Goal: Transaction & Acquisition: Purchase product/service

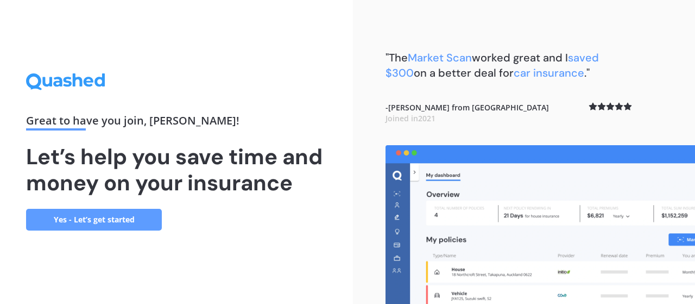
click at [125, 218] on link "Yes - Let’s get started" at bounding box center [94, 220] width 136 height 22
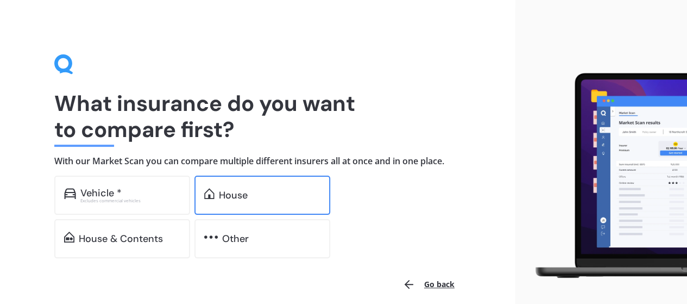
click at [233, 190] on div "House" at bounding box center [233, 195] width 29 height 11
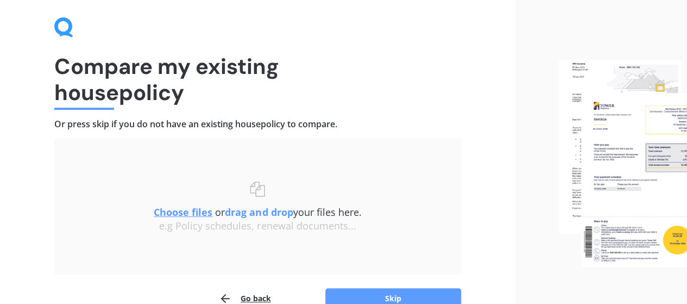
scroll to position [54, 0]
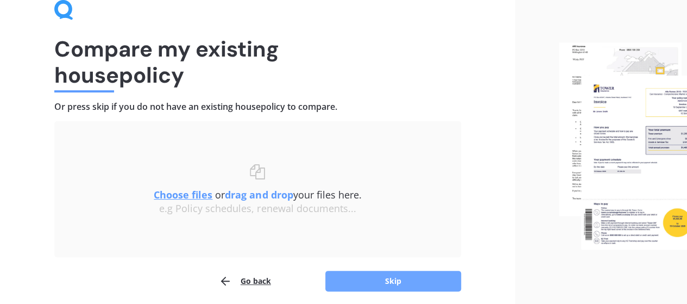
click at [406, 280] on button "Skip" at bounding box center [393, 281] width 136 height 21
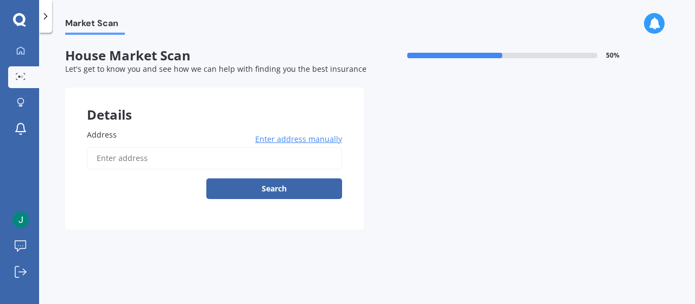
click at [136, 159] on input "Address" at bounding box center [214, 158] width 255 height 23
type input "8A Marau Crescent, Mission Bay, Auckland 1071"
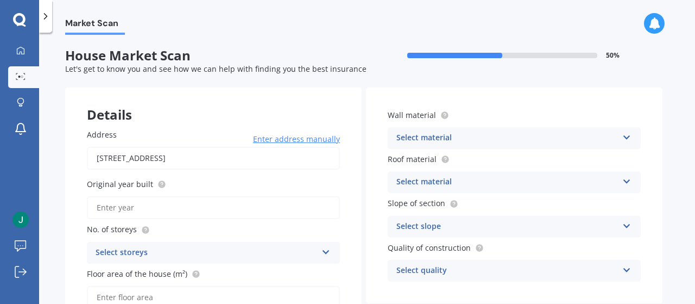
click at [134, 210] on input "Original year built" at bounding box center [213, 207] width 253 height 23
type input "1950"
click at [143, 256] on div "Select storeys" at bounding box center [207, 252] width 222 height 13
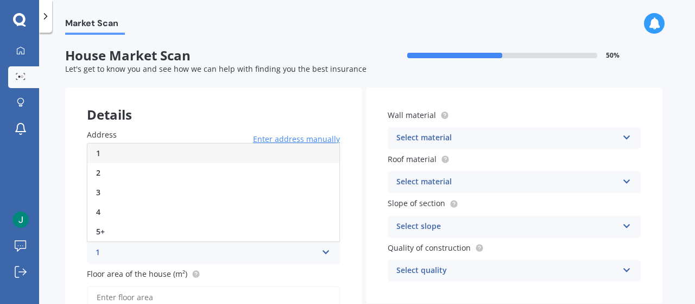
click at [139, 174] on div "2" at bounding box center [213, 173] width 252 height 20
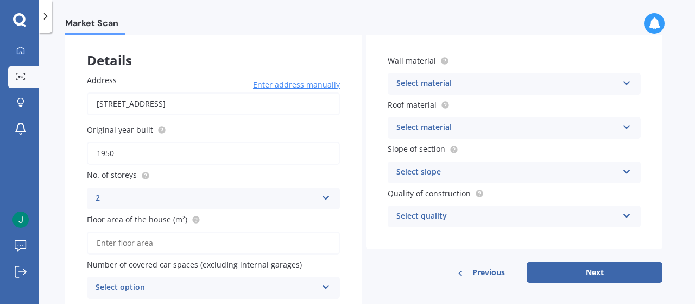
click at [143, 245] on input "Floor area of the house (m²)" at bounding box center [213, 242] width 253 height 23
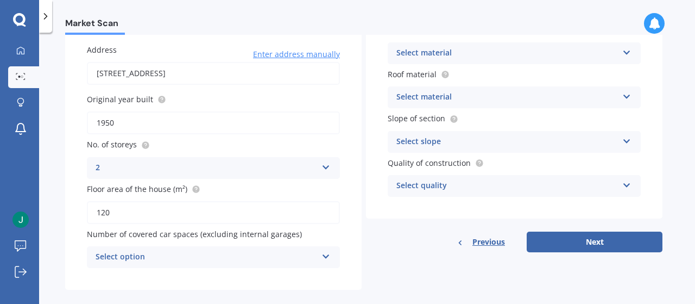
scroll to position [99, 0]
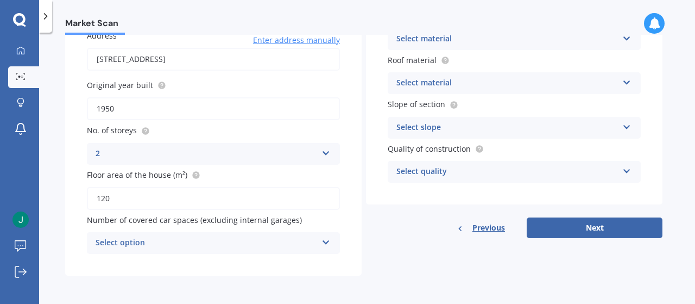
type input "120"
click at [321, 240] on div "Select option 0 1 2 3 4 5+" at bounding box center [213, 243] width 253 height 22
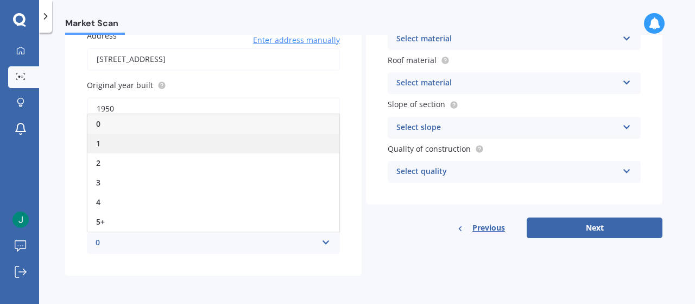
click at [207, 145] on div "1" at bounding box center [213, 144] width 252 height 20
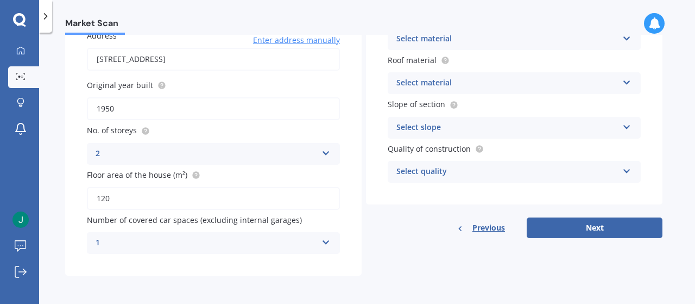
click at [453, 37] on div "Select material" at bounding box center [508, 39] width 222 height 13
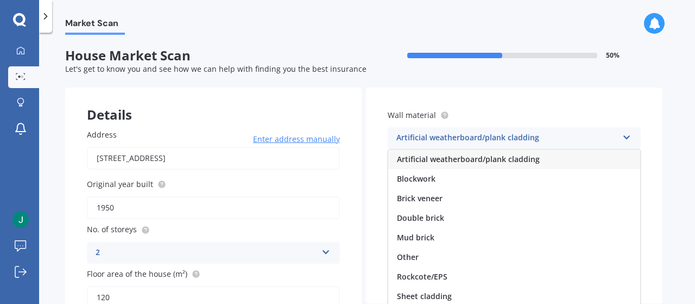
scroll to position [98, 0]
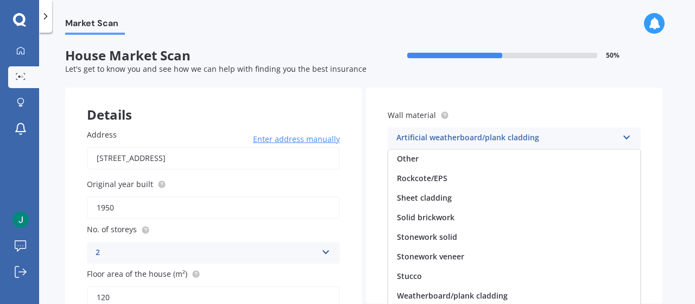
click at [426, 276] on div "Stucco" at bounding box center [514, 276] width 252 height 20
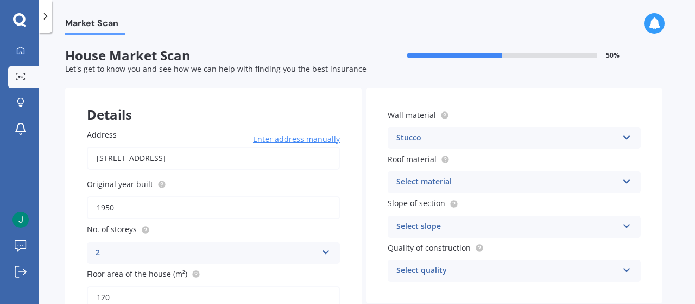
click at [444, 181] on div "Select material" at bounding box center [508, 181] width 222 height 13
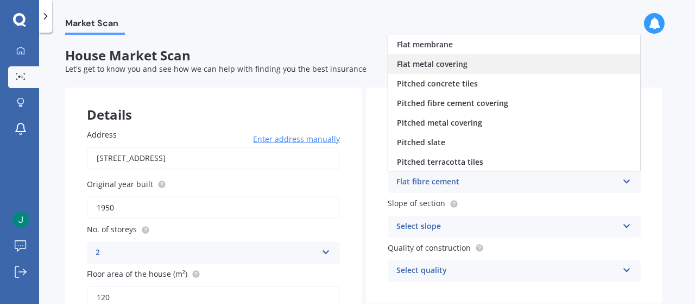
click at [437, 62] on span "Flat metal covering" at bounding box center [432, 64] width 71 height 10
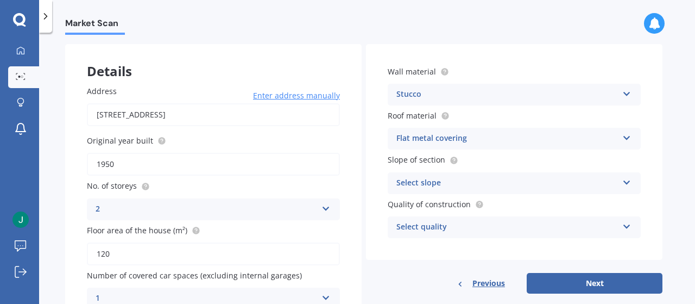
scroll to position [99, 0]
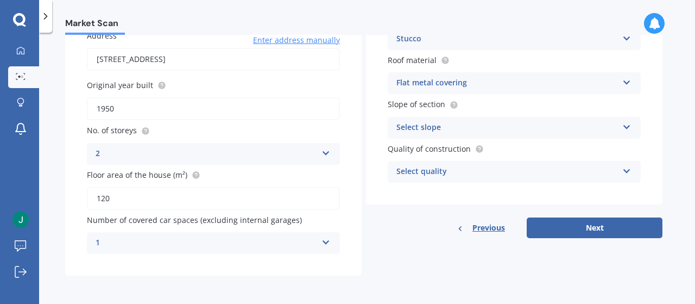
click at [437, 124] on div "Select slope" at bounding box center [508, 127] width 222 height 13
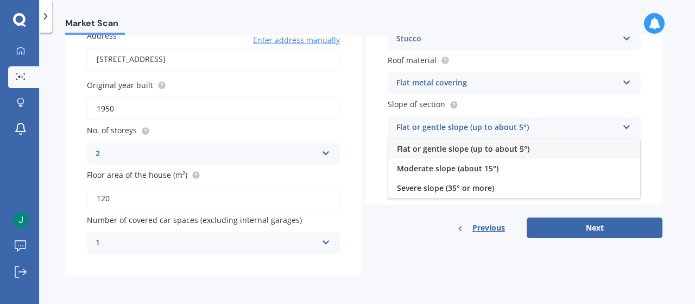
click at [437, 124] on div "Flat or gentle slope (up to about 5°)" at bounding box center [508, 127] width 222 height 13
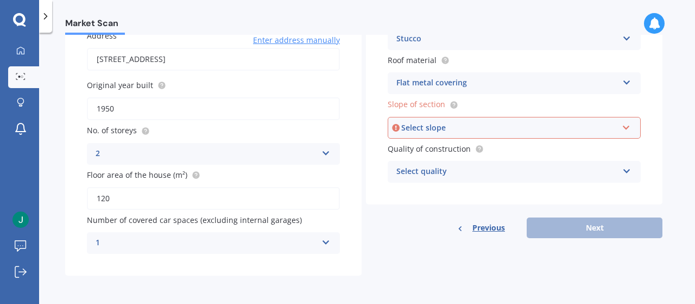
click at [430, 172] on div "Select quality" at bounding box center [508, 171] width 222 height 13
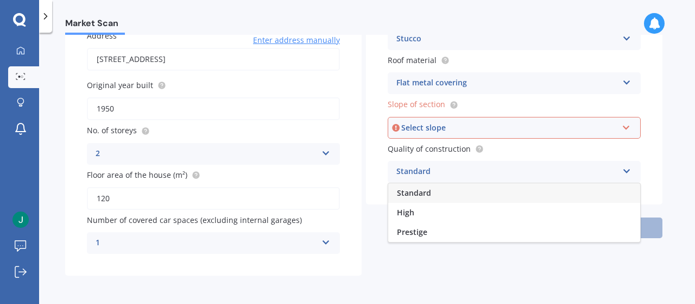
click at [413, 193] on span "Standard" at bounding box center [414, 192] width 34 height 10
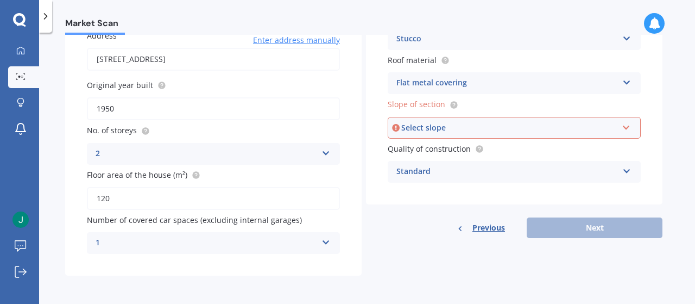
click at [576, 225] on div "Previous Next" at bounding box center [514, 227] width 297 height 21
click at [504, 126] on div "Select slope" at bounding box center [509, 128] width 216 height 12
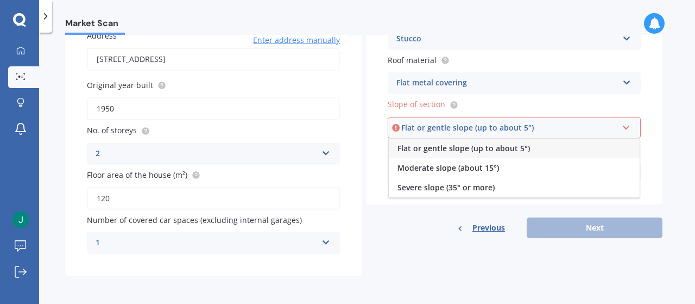
click at [475, 146] on span "Flat or gentle slope (up to about 5°)" at bounding box center [464, 148] width 133 height 10
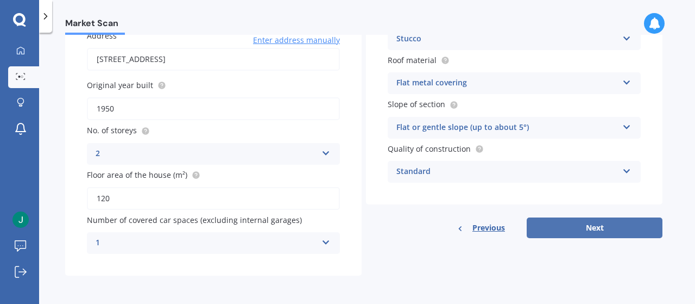
click at [604, 223] on button "Next" at bounding box center [595, 227] width 136 height 21
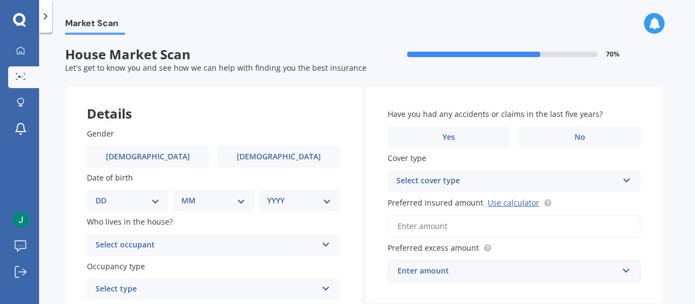
scroll to position [0, 0]
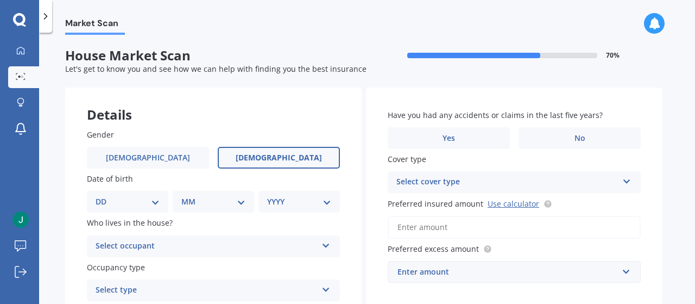
click at [303, 161] on label "Female" at bounding box center [279, 158] width 122 height 22
click at [0, 0] on input "Female" at bounding box center [0, 0] width 0 height 0
click at [160, 202] on div "DD 01 02 03 04 05 06 07 08 09 10 11 12 13 14 15 16 17 18 19 20 21 22 23 24 25 2…" at bounding box center [127, 202] width 81 height 22
click at [154, 202] on select "DD 01 02 03 04 05 06 07 08 09 10 11 12 13 14 15 16 17 18 19 20 21 22 23 24 25 2…" at bounding box center [128, 202] width 64 height 12
select select "07"
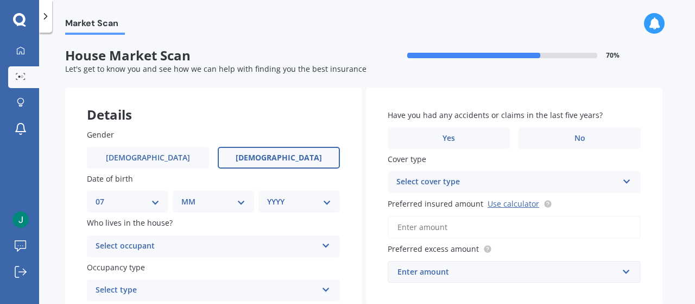
click at [104, 196] on select "DD 01 02 03 04 05 06 07 08 09 10 11 12 13 14 15 16 17 18 19 20 21 22 23 24 25 2…" at bounding box center [128, 202] width 64 height 12
click at [206, 204] on select "MM 01 02 03 04 05 06 07 08 09 10 11 12" at bounding box center [216, 202] width 60 height 12
select select "12"
click at [186, 196] on select "MM 01 02 03 04 05 06 07 08 09 10 11 12" at bounding box center [216, 202] width 60 height 12
click at [286, 208] on select "YYYY 2009 2008 2007 2006 2005 2004 2003 2002 2001 2000 1999 1998 1997 1996 1995…" at bounding box center [297, 202] width 60 height 12
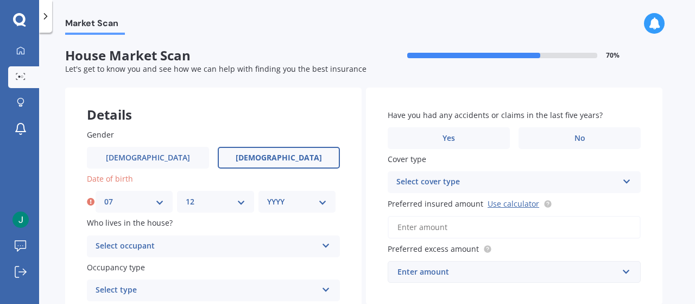
select select "1954"
click at [267, 196] on select "YYYY 2009 2008 2007 2006 2005 2004 2003 2002 2001 2000 1999 1998 1997 1996 1995…" at bounding box center [297, 202] width 60 height 12
click at [163, 246] on div "Select occupant" at bounding box center [207, 246] width 222 height 13
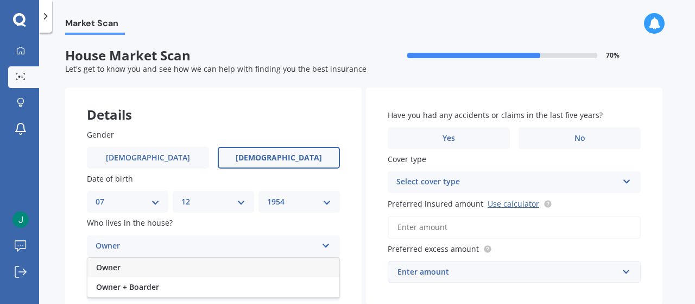
click at [162, 246] on div "Owner" at bounding box center [207, 246] width 222 height 13
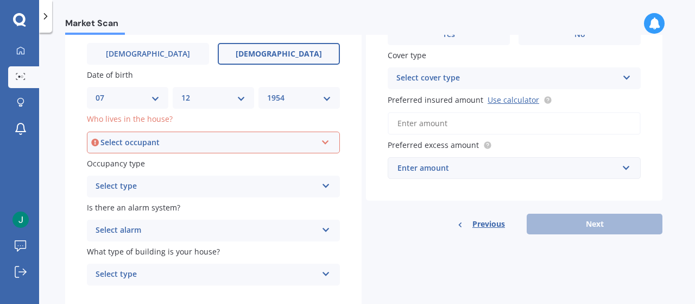
scroll to position [109, 0]
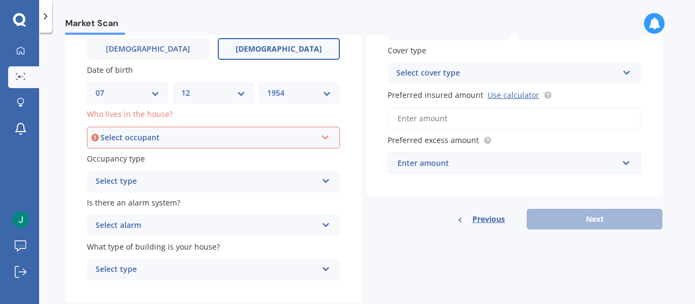
click at [219, 136] on div "Select occupant" at bounding box center [208, 137] width 216 height 12
click at [130, 157] on div "Owner" at bounding box center [213, 158] width 251 height 20
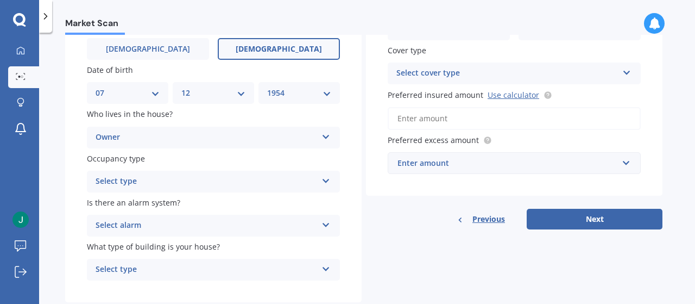
click at [129, 180] on div "Select type" at bounding box center [207, 181] width 222 height 13
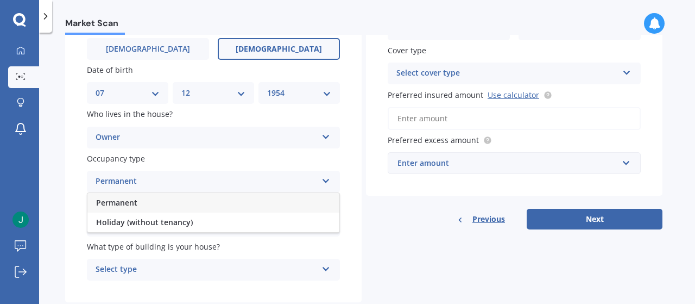
click at [129, 205] on span "Permanent" at bounding box center [116, 202] width 41 height 10
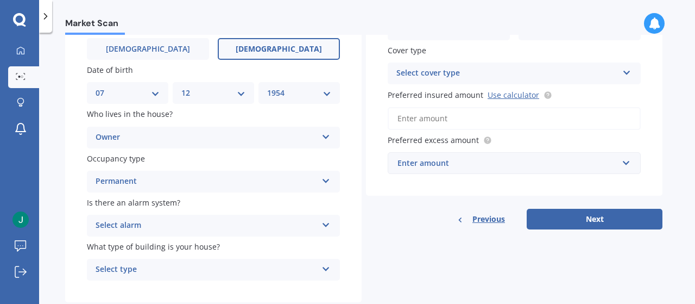
click at [142, 227] on div "Select alarm" at bounding box center [207, 225] width 222 height 13
click at [135, 287] on div "No" at bounding box center [213, 286] width 252 height 20
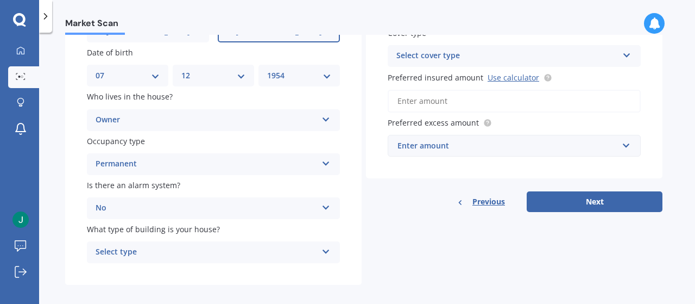
scroll to position [136, 0]
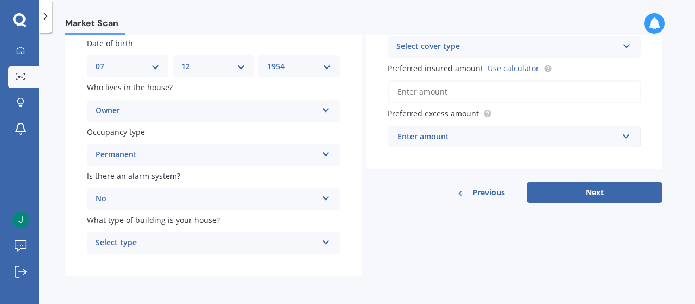
click at [143, 244] on div "Select type" at bounding box center [207, 242] width 222 height 13
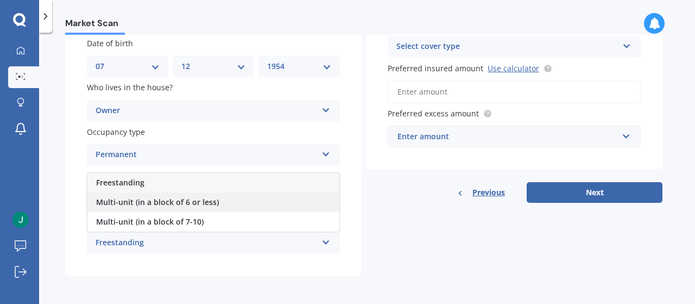
click at [160, 204] on span "Multi-unit (in a block of 6 or less)" at bounding box center [157, 202] width 123 height 10
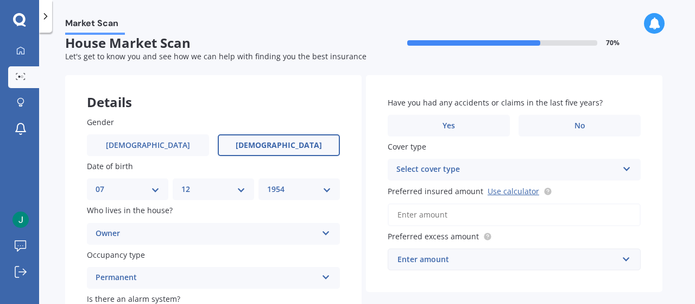
scroll to position [0, 0]
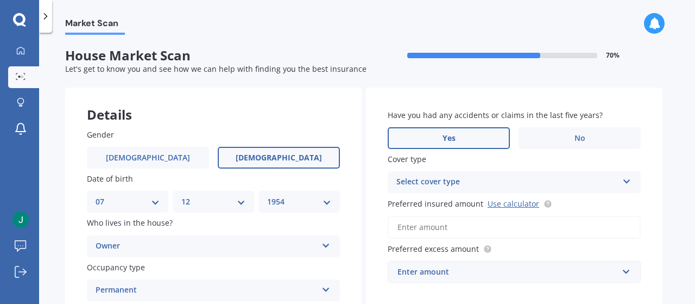
click at [448, 136] on span "Yes" at bounding box center [449, 138] width 13 height 9
click at [0, 0] on input "Yes" at bounding box center [0, 0] width 0 height 0
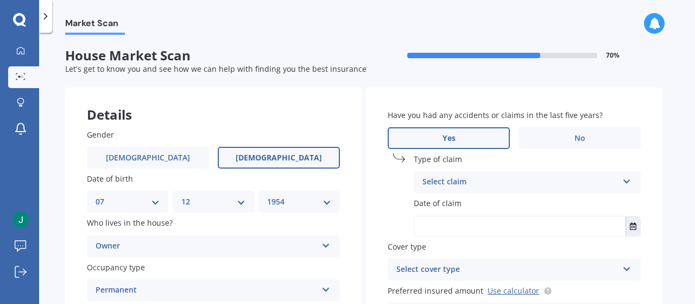
click at [462, 181] on div "Select claim" at bounding box center [521, 181] width 196 height 13
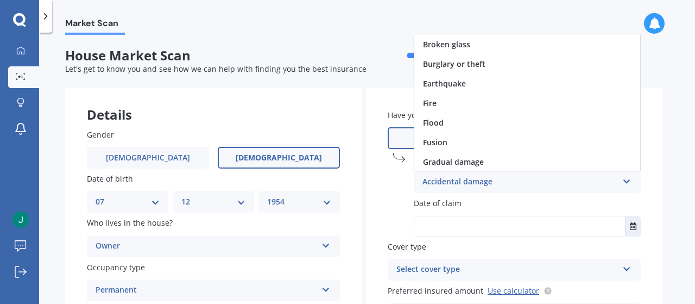
click at [629, 181] on icon at bounding box center [627, 179] width 9 height 8
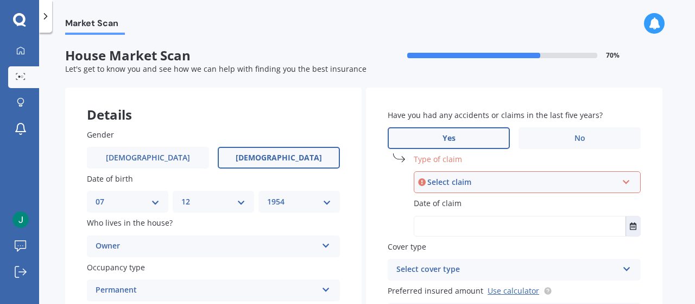
click at [629, 181] on icon at bounding box center [626, 180] width 9 height 8
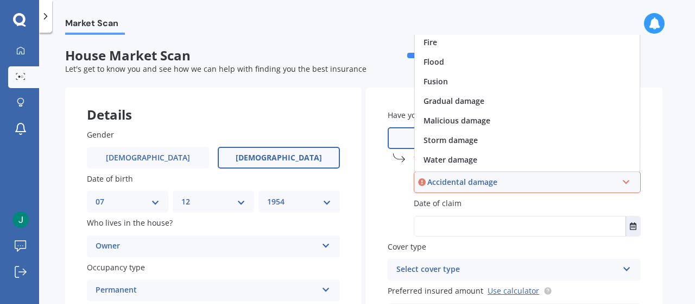
scroll to position [79, 0]
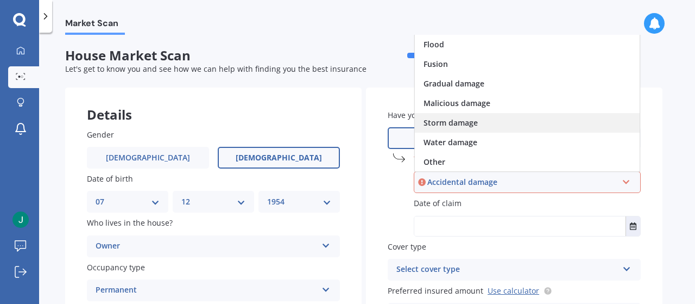
click at [487, 123] on div "Storm damage" at bounding box center [527, 123] width 225 height 20
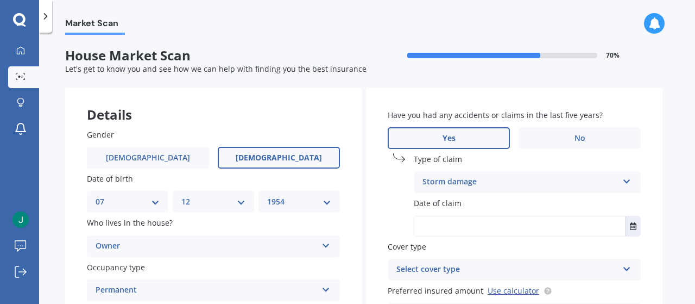
click at [460, 228] on input "text" at bounding box center [519, 226] width 211 height 20
click at [476, 230] on input "text" at bounding box center [519, 226] width 211 height 20
type input "11/07/2022"
click at [479, 246] on label "Cover type" at bounding box center [512, 246] width 249 height 11
click at [630, 271] on icon at bounding box center [627, 267] width 9 height 8
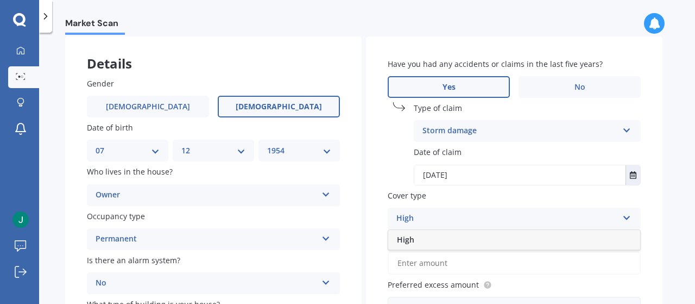
scroll to position [109, 0]
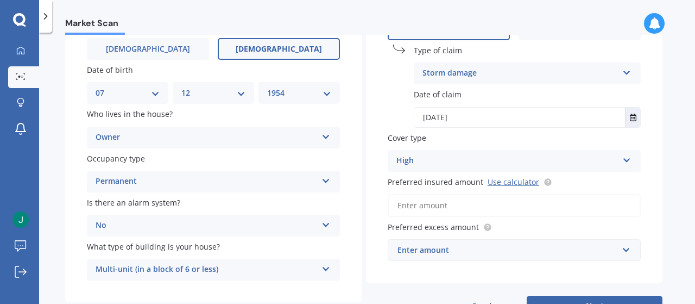
click at [664, 178] on div "Market Scan House Market Scan 70 % Let's get to know you and see how we can hel…" at bounding box center [367, 170] width 656 height 271
click at [623, 160] on icon at bounding box center [627, 158] width 9 height 8
click at [623, 159] on icon at bounding box center [627, 158] width 9 height 8
click at [438, 206] on input "Preferred insured amount Use calculator" at bounding box center [514, 205] width 253 height 23
type input "$5"
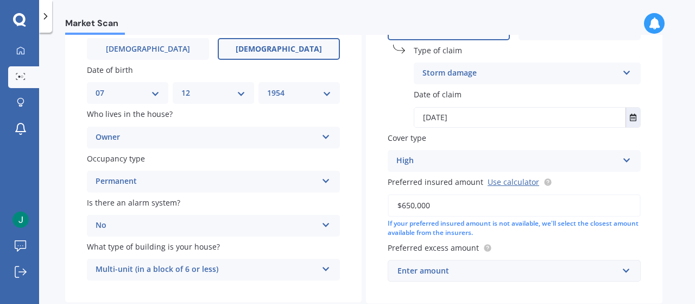
type input "$650,000"
click at [484, 277] on div "Enter amount" at bounding box center [508, 271] width 221 height 12
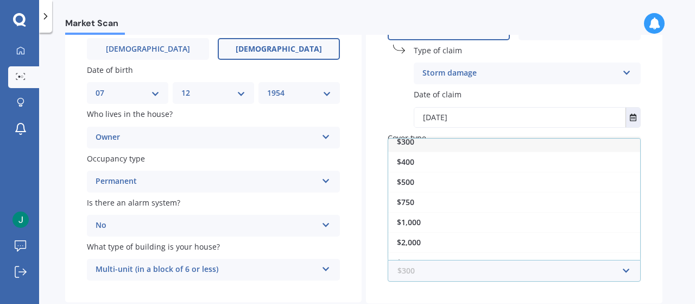
scroll to position [0, 0]
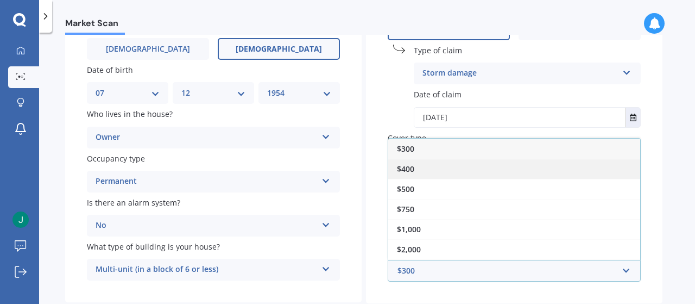
click at [472, 171] on div "$400" at bounding box center [514, 169] width 252 height 20
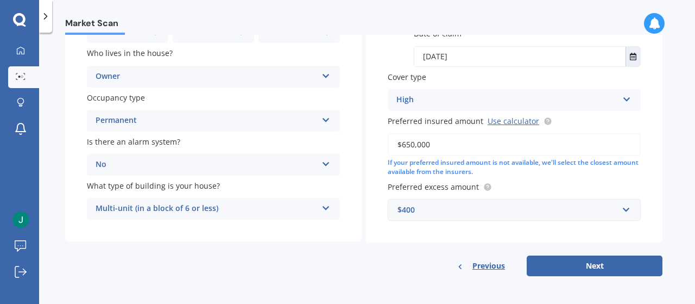
scroll to position [171, 0]
click at [569, 266] on button "Next" at bounding box center [595, 265] width 136 height 21
select select "07"
select select "12"
select select "1954"
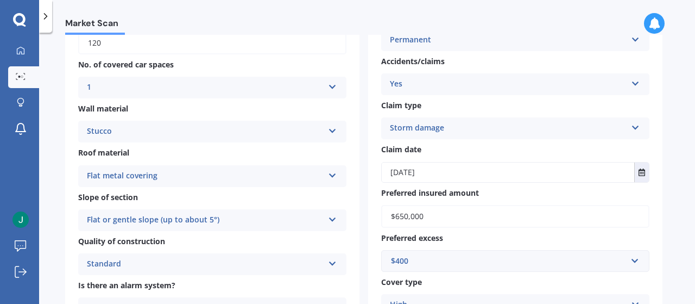
scroll to position [435, 0]
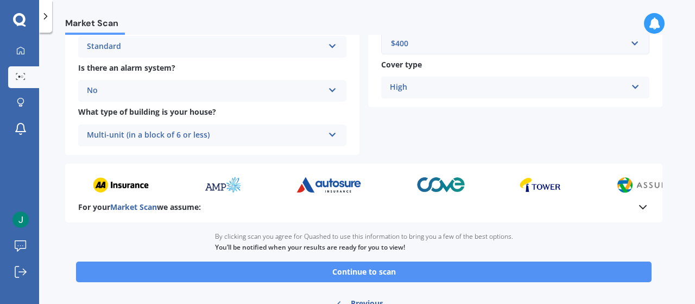
click at [349, 274] on button "Continue to scan" at bounding box center [364, 271] width 576 height 21
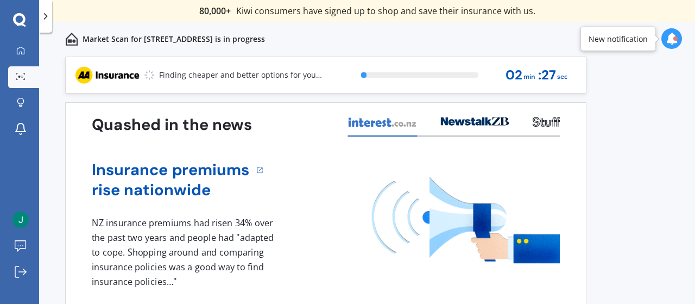
scroll to position [47, 0]
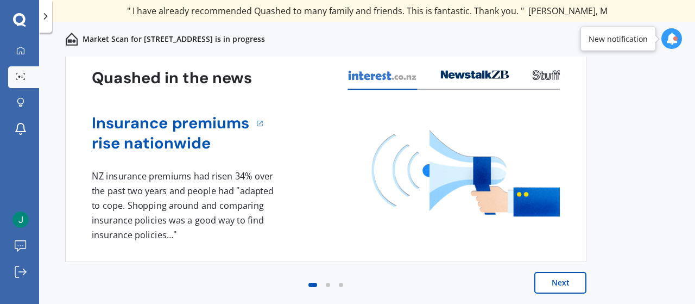
click at [558, 280] on button "Next" at bounding box center [561, 283] width 52 height 22
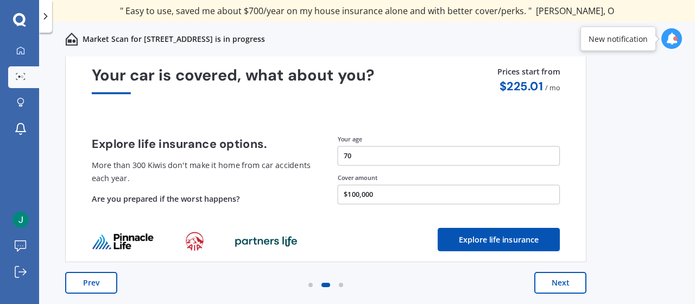
click at [557, 284] on button "Next" at bounding box center [561, 283] width 52 height 22
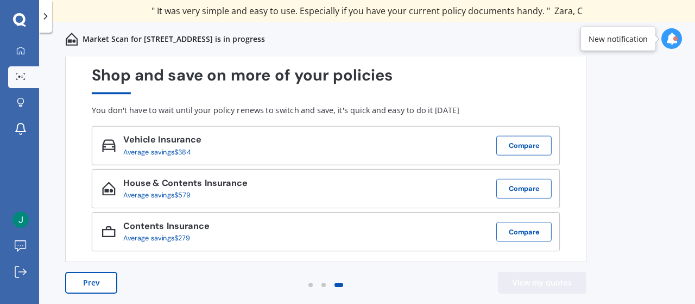
click at [544, 284] on button "View my quotes" at bounding box center [542, 283] width 89 height 22
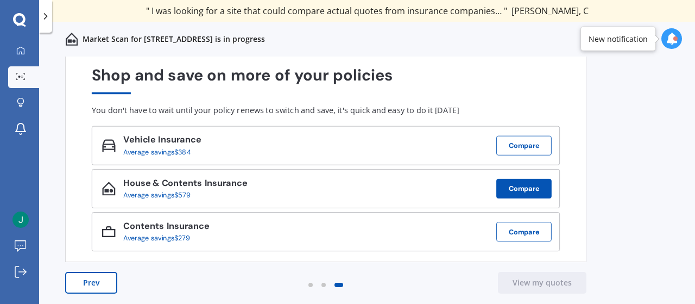
click at [531, 187] on button "Compare" at bounding box center [524, 189] width 55 height 20
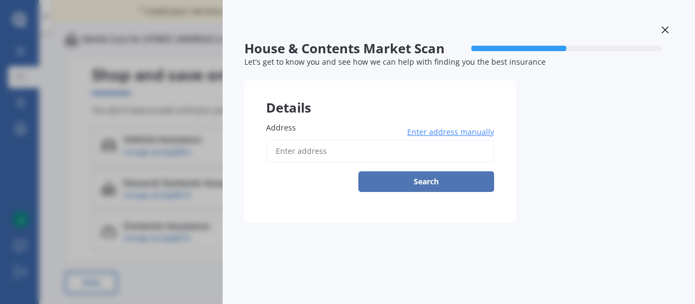
click at [430, 179] on button "Search" at bounding box center [427, 181] width 136 height 21
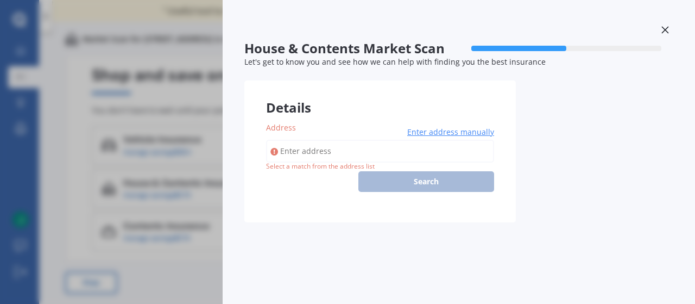
click at [666, 29] on icon at bounding box center [665, 29] width 7 height 7
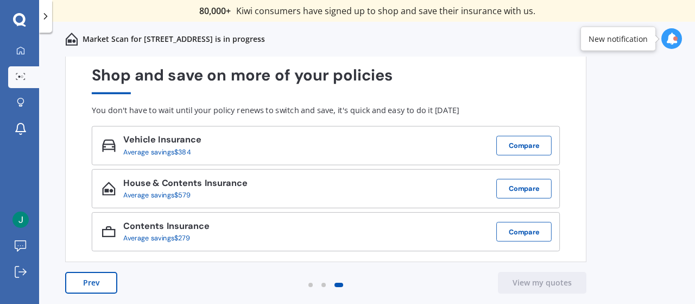
click at [91, 278] on button "Prev" at bounding box center [91, 283] width 52 height 22
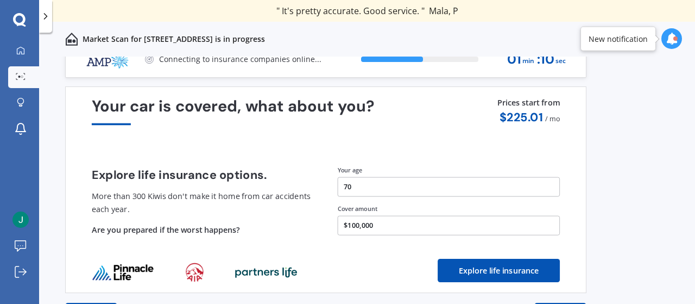
scroll to position [0, 0]
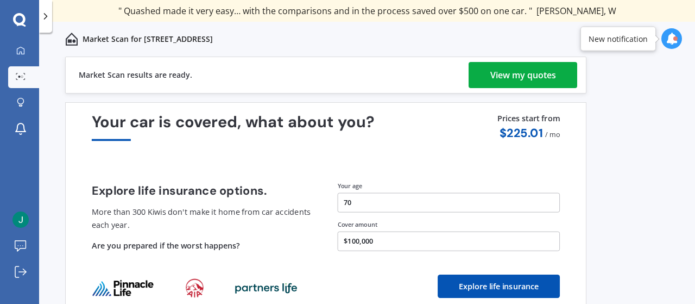
click at [510, 74] on div "View my quotes" at bounding box center [524, 75] width 66 height 26
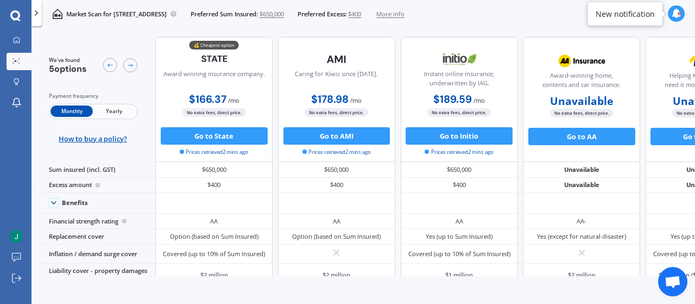
drag, startPoint x: 241, startPoint y: 8, endPoint x: 116, endPoint y: 114, distance: 163.4
click at [116, 114] on span "Yearly" at bounding box center [114, 110] width 42 height 11
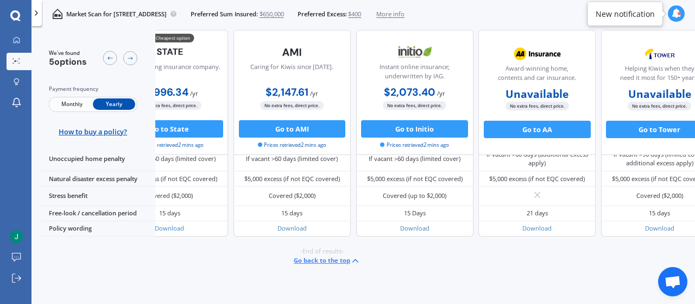
scroll to position [537, 56]
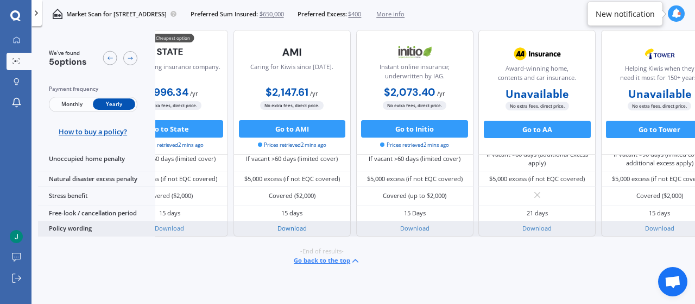
click at [284, 224] on link "Download" at bounding box center [292, 228] width 29 height 8
click at [176, 224] on link "Download" at bounding box center [169, 228] width 29 height 8
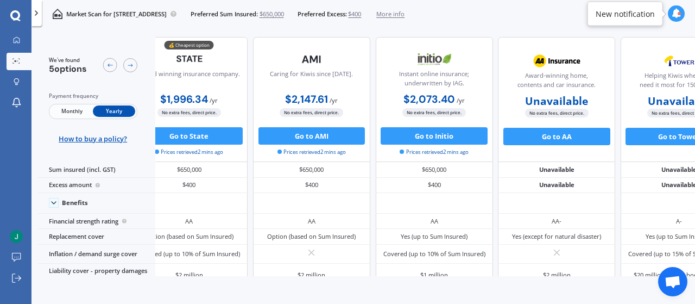
scroll to position [0, 34]
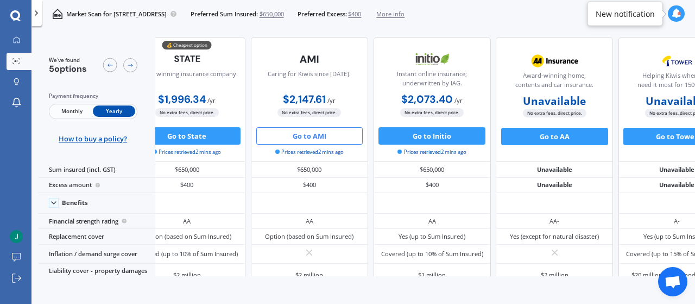
click at [309, 136] on button "Go to AMI" at bounding box center [309, 135] width 107 height 17
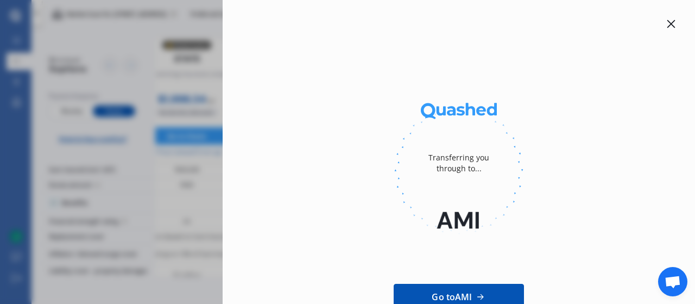
click at [299, 134] on div at bounding box center [459, 170] width 438 height 149
click at [319, 159] on div at bounding box center [459, 170] width 438 height 149
click at [668, 24] on icon at bounding box center [672, 24] width 8 height 8
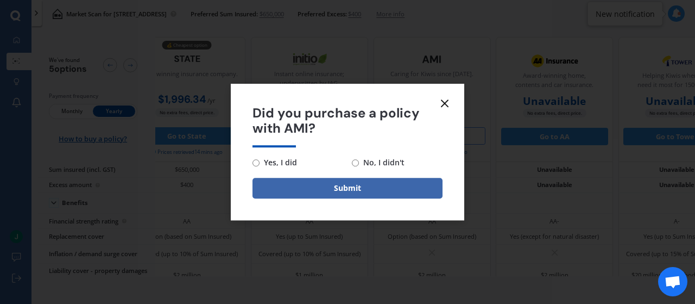
click at [357, 162] on input "No, I didn't" at bounding box center [355, 162] width 7 height 7
radio input "true"
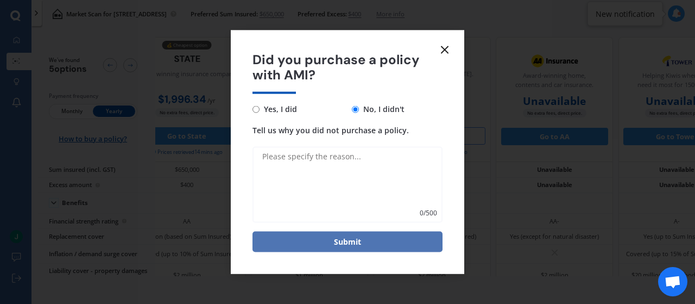
click at [340, 243] on button "Submit" at bounding box center [348, 241] width 190 height 21
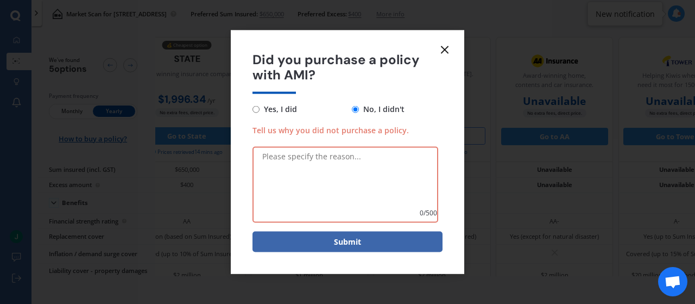
click at [446, 49] on icon at bounding box center [444, 49] width 13 height 13
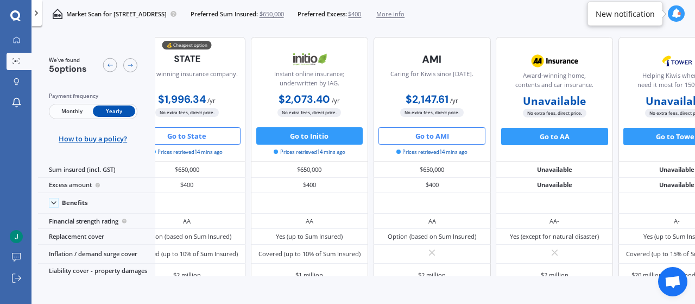
click at [196, 139] on button "Go to State" at bounding box center [187, 135] width 107 height 17
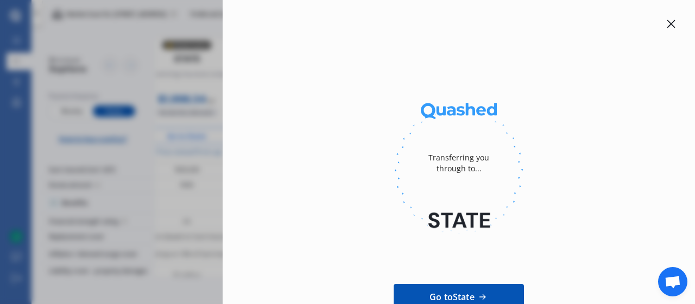
click at [667, 20] on icon at bounding box center [671, 24] width 9 height 9
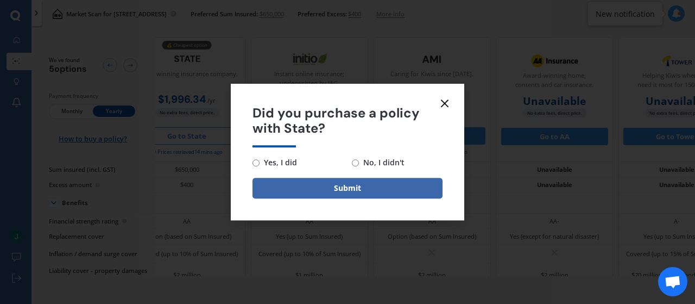
click at [444, 103] on line at bounding box center [445, 103] width 7 height 7
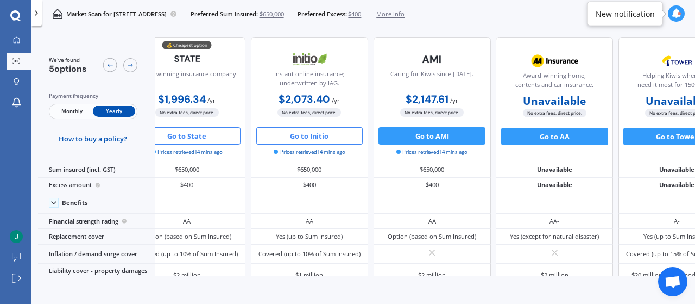
click at [291, 138] on button "Go to Initio" at bounding box center [309, 135] width 107 height 17
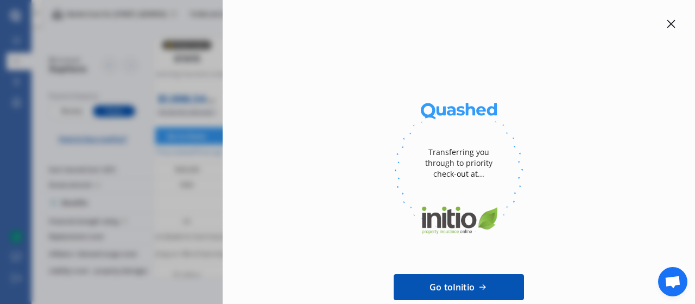
click at [668, 21] on icon at bounding box center [672, 24] width 8 height 8
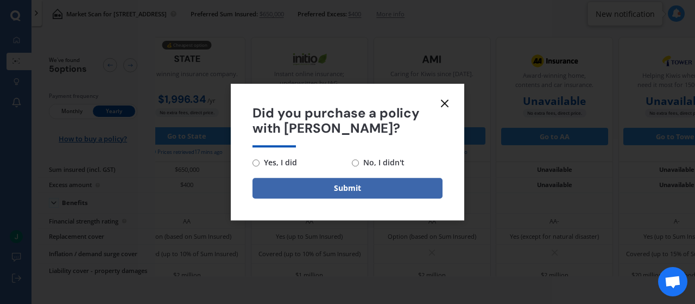
click at [370, 162] on span "No, I didn't" at bounding box center [382, 162] width 46 height 13
click at [359, 162] on input "No, I didn't" at bounding box center [355, 162] width 7 height 7
radio input "true"
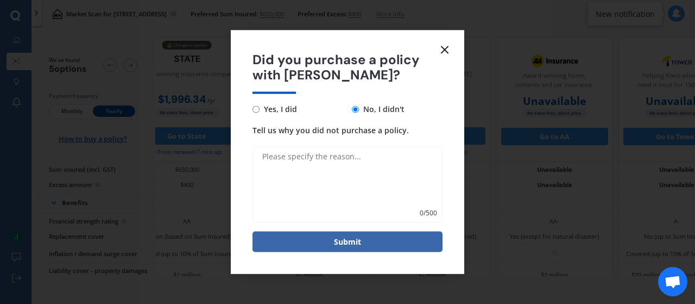
click at [326, 162] on textarea "Tell us why you did not purchase a policy." at bounding box center [348, 185] width 190 height 76
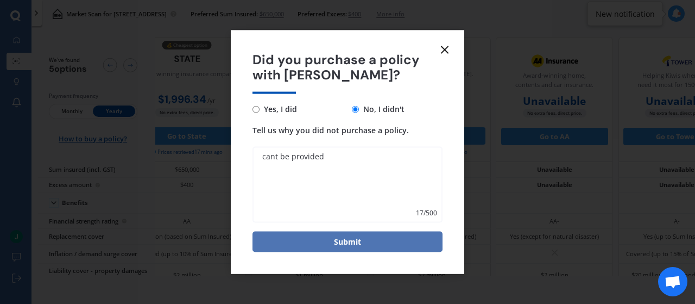
type textarea "cant be provided"
click at [353, 241] on button "Submit" at bounding box center [348, 241] width 190 height 21
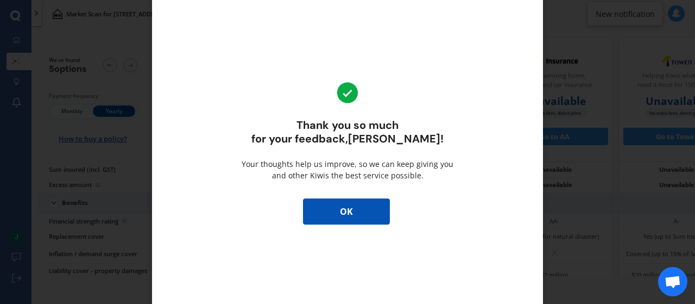
click at [340, 209] on button "OK" at bounding box center [346, 211] width 87 height 26
